Goal: Information Seeking & Learning: Find specific fact

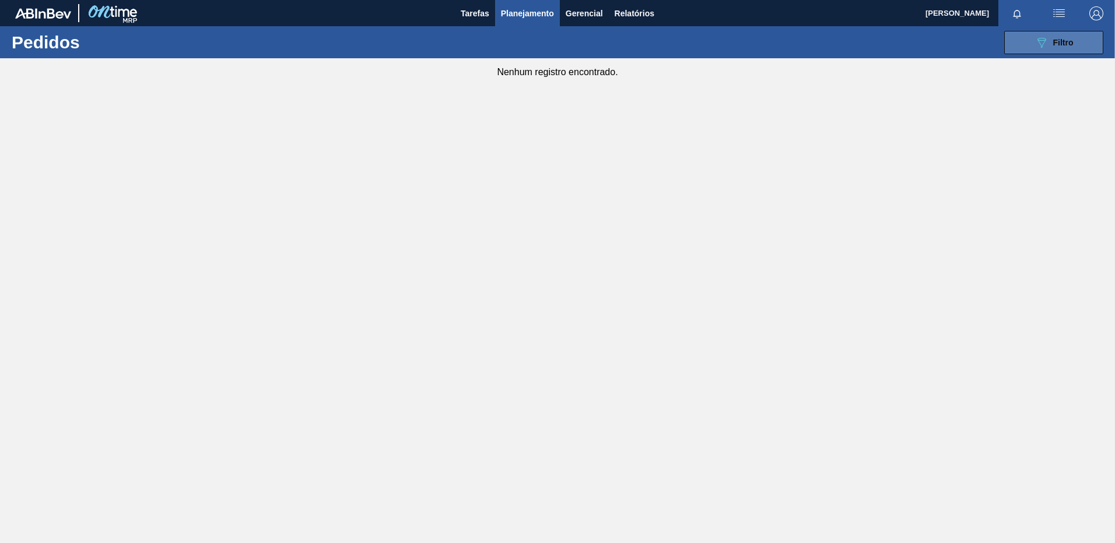
click at [1057, 36] on div "089F7B8B-B2A5-4AFE-B5C0-19BA573D28AC Filtro" at bounding box center [1053, 43] width 39 height 14
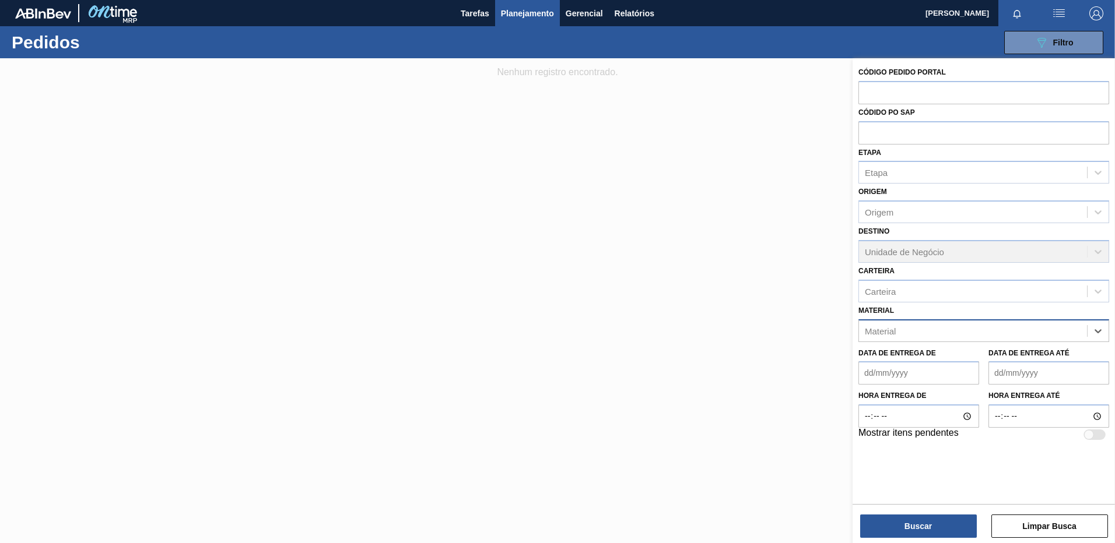
paste input "30034217"
type input "30034217"
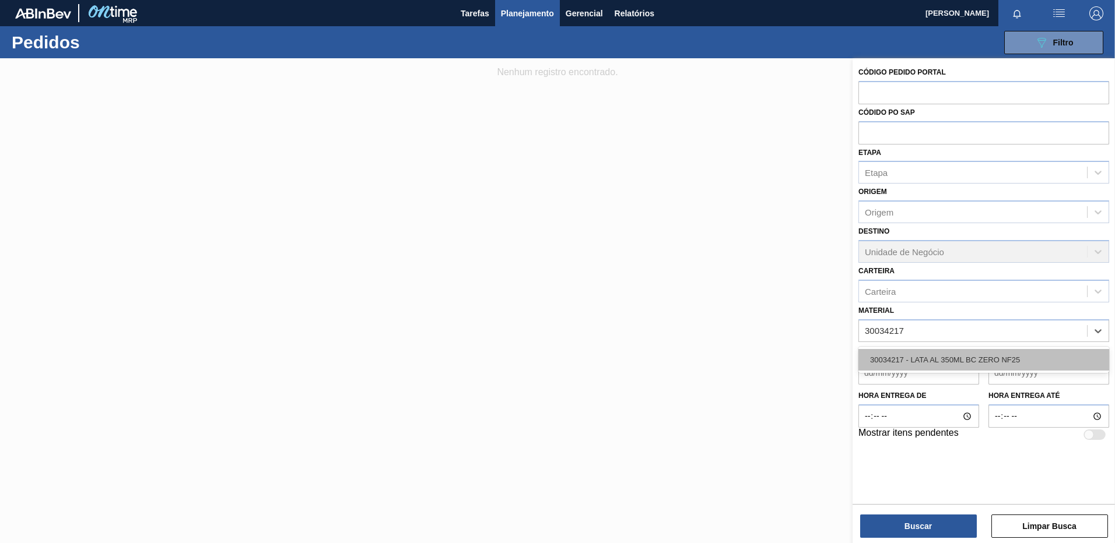
click at [907, 355] on div "30034217 - LATA AL 350ML BC ZERO NF25" at bounding box center [983, 360] width 251 height 22
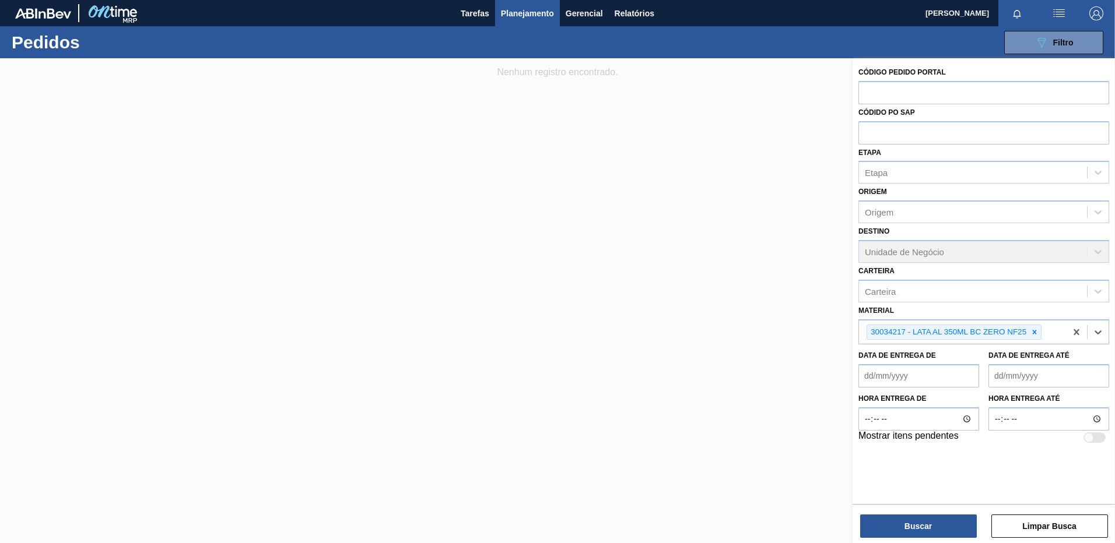
click at [922, 511] on div "Buscar Limpar Busca" at bounding box center [983, 520] width 262 height 33
click at [922, 522] on button "Buscar" at bounding box center [918, 526] width 117 height 23
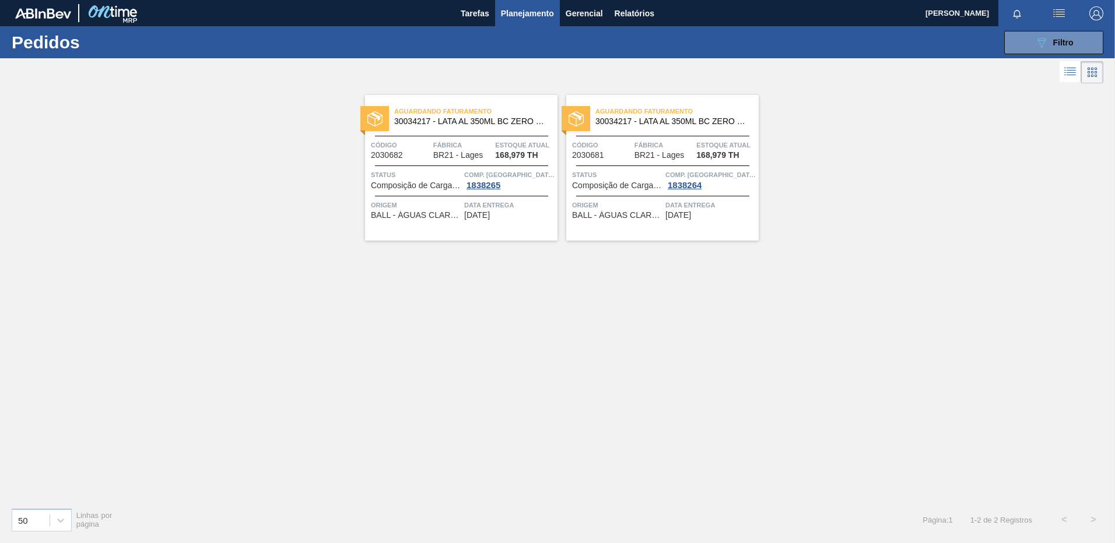
click at [462, 229] on div "Aguardando Faturamento 30034217 - LATA AL 350ML BC ZERO NF25 Código 2030682 Fáb…" at bounding box center [461, 168] width 192 height 146
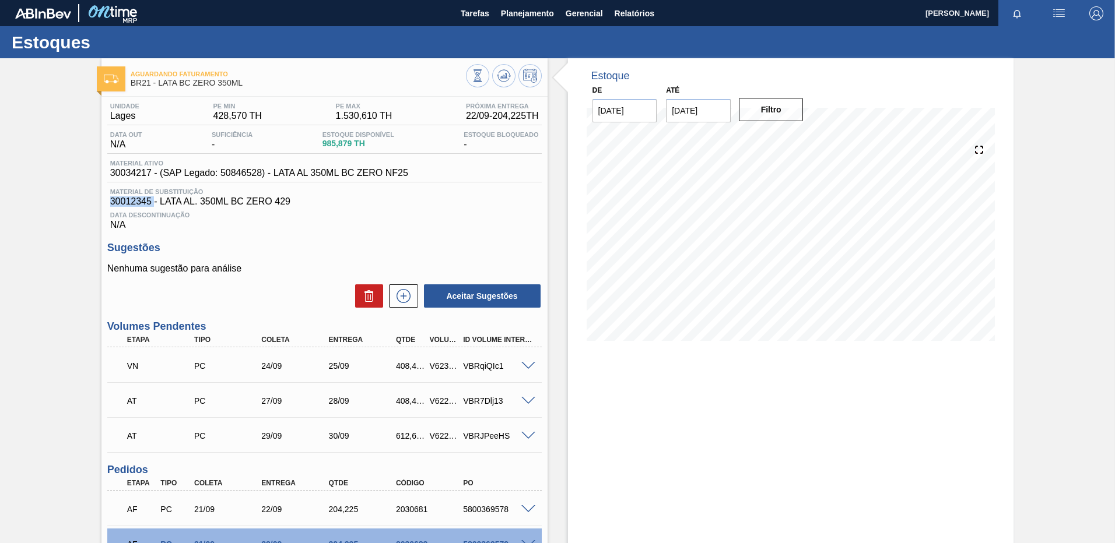
drag, startPoint x: 153, startPoint y: 201, endPoint x: 113, endPoint y: 207, distance: 40.7
click at [113, 207] on div "Material de Substituição 30012345 - LATA AL. 350ML BC ZERO 429 Data Descontinua…" at bounding box center [324, 209] width 434 height 42
drag, startPoint x: 113, startPoint y: 207, endPoint x: 283, endPoint y: 206, distance: 170.8
click at [283, 206] on span "30012345 - LATA AL. 350ML BC ZERO 429" at bounding box center [324, 201] width 428 height 10
drag, startPoint x: 312, startPoint y: 203, endPoint x: 103, endPoint y: 203, distance: 209.3
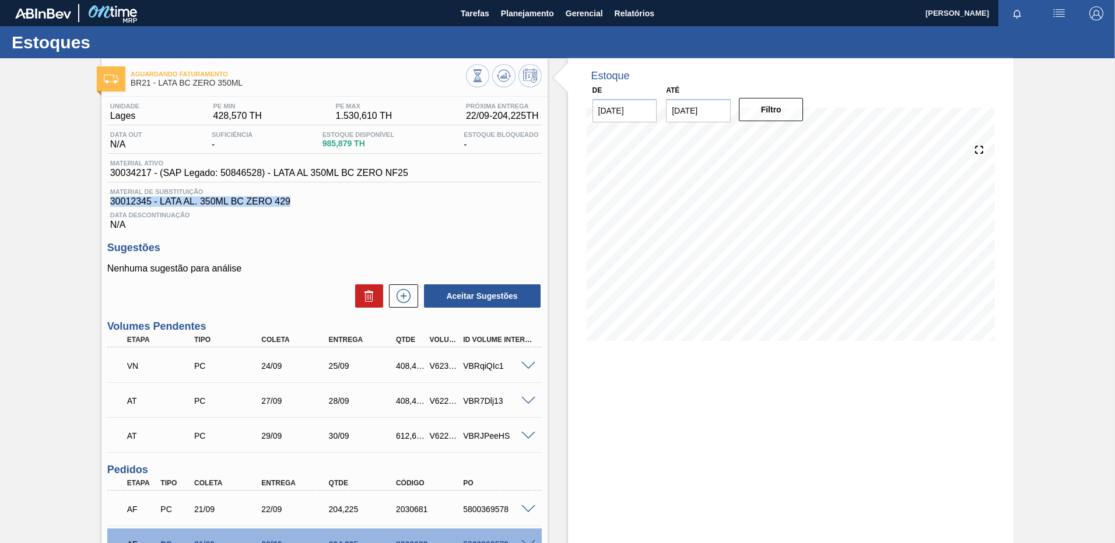
click at [103, 203] on div "Unidade Lages PE MIN 428,570 TH PE MAX 1.530,610 TH Próxima Entrega 22/09 - 204…" at bounding box center [324, 374] width 446 height 554
copy span "30012345 - LATA AL. 350ML BC ZERO 429"
